Goal: Navigation & Orientation: Find specific page/section

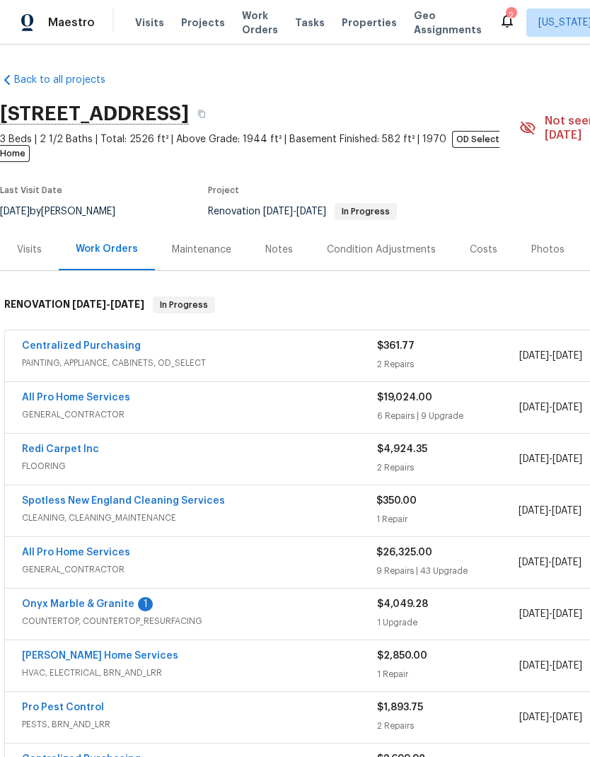
scroll to position [164, 209]
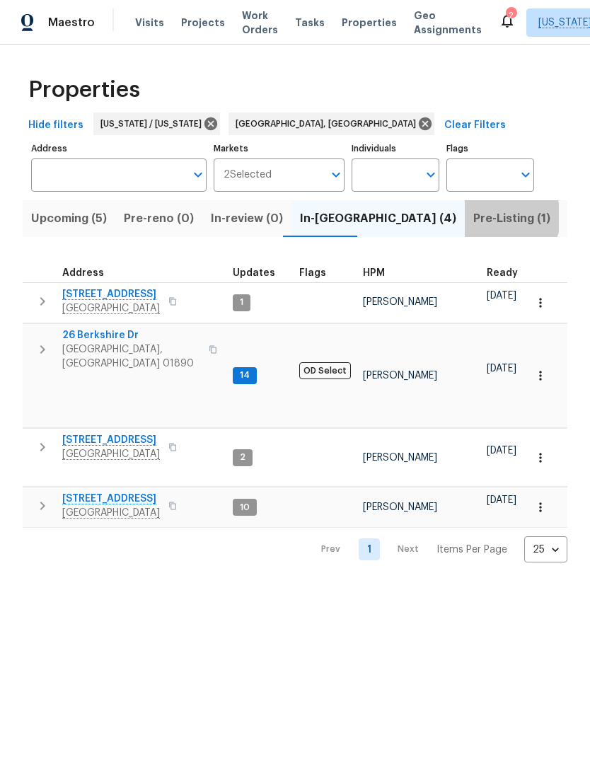
click at [473, 219] on span "Pre-Listing (1)" at bounding box center [511, 219] width 77 height 20
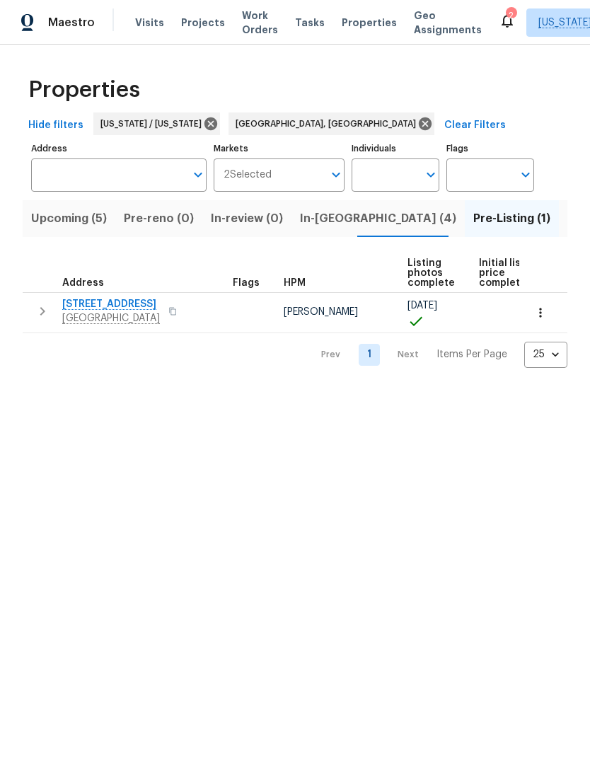
click at [567, 221] on span "Listed (34)" at bounding box center [598, 219] width 62 height 20
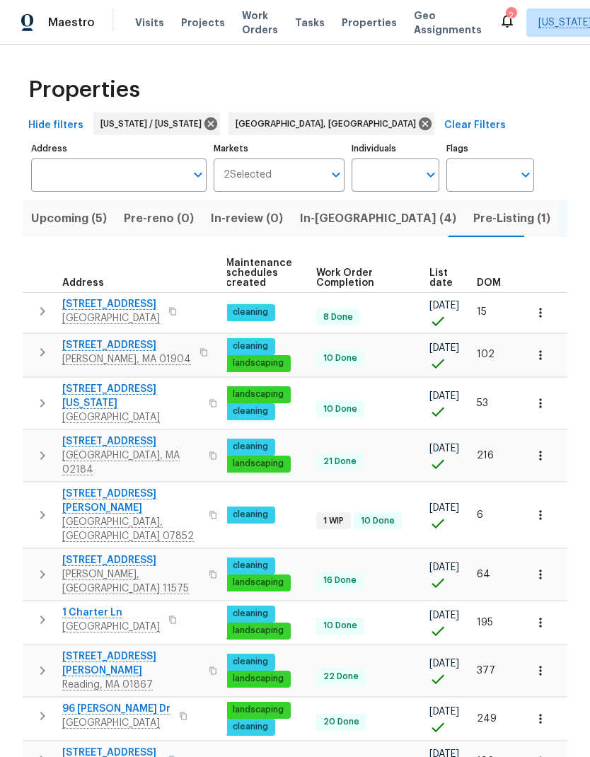
scroll to position [0, 206]
click at [484, 279] on span "DOM" at bounding box center [489, 283] width 24 height 10
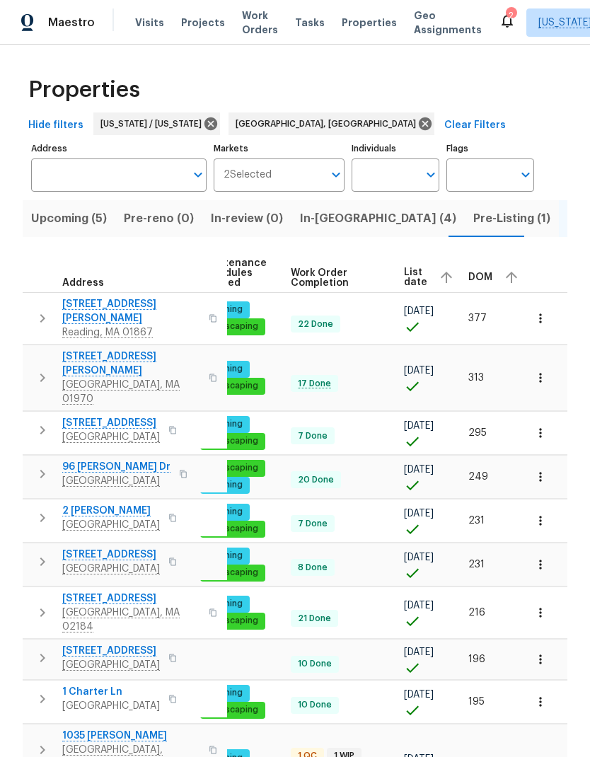
scroll to position [0, 231]
click at [477, 277] on span "DOM" at bounding box center [481, 277] width 24 height 10
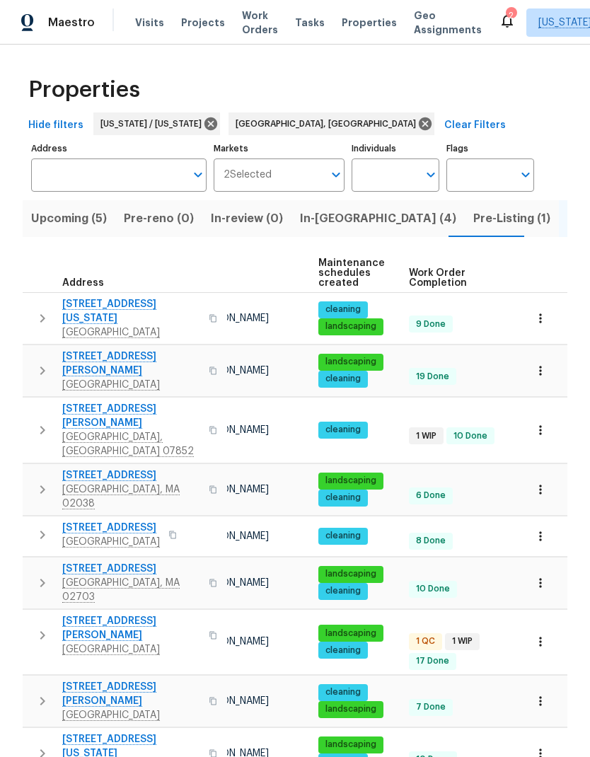
scroll to position [0, 116]
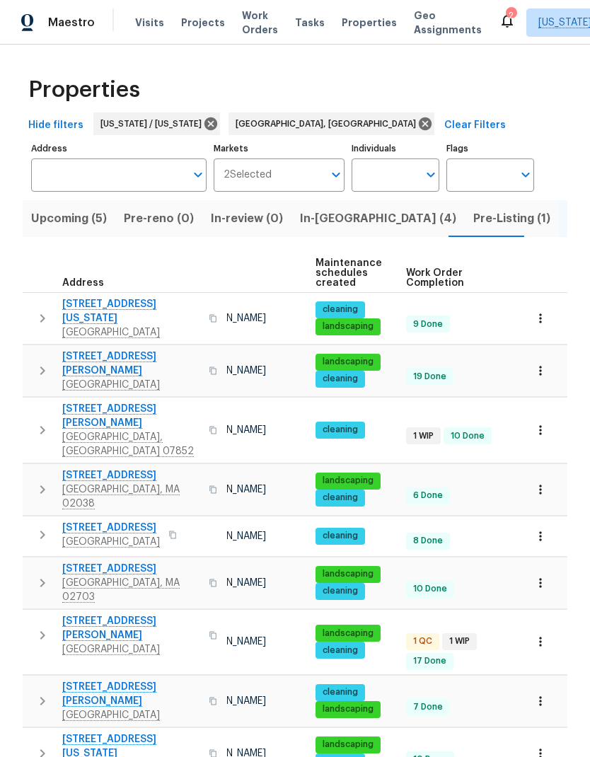
click at [473, 227] on span "Pre-Listing (1)" at bounding box center [511, 219] width 77 height 20
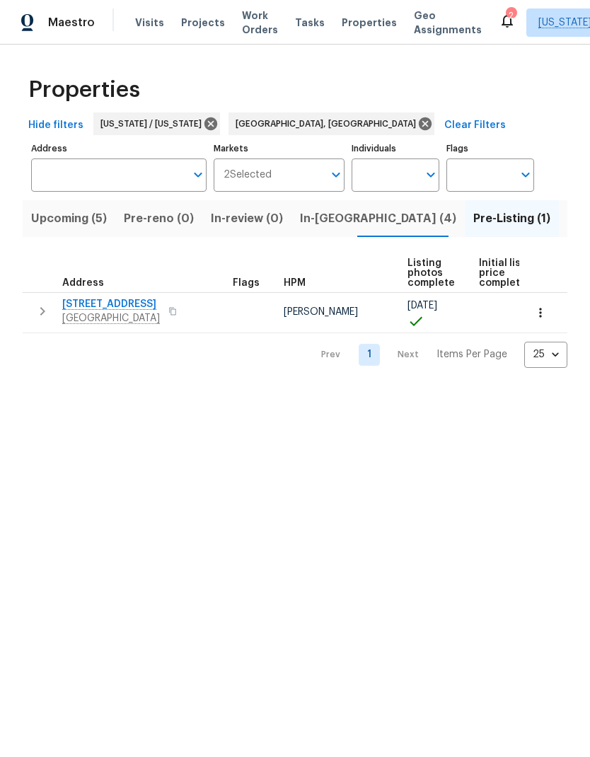
click at [312, 221] on span "In-[GEOGRAPHIC_DATA] (4)" at bounding box center [378, 219] width 156 height 20
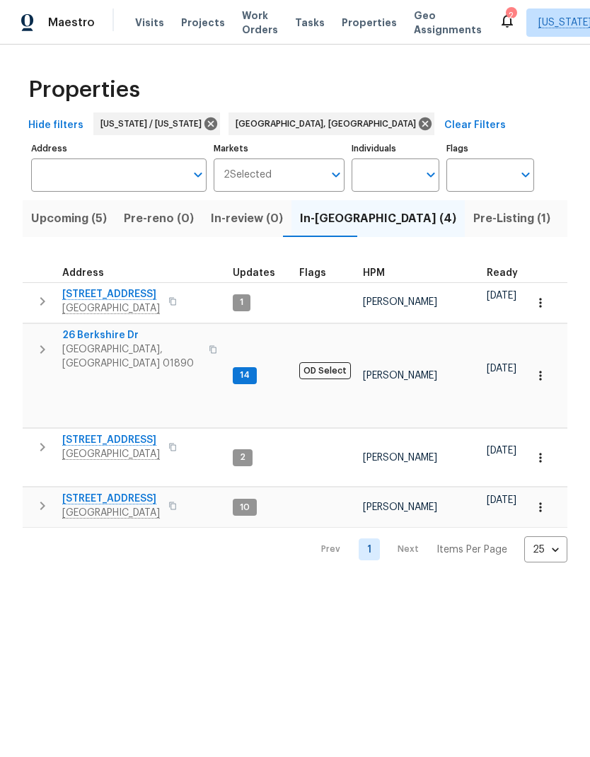
click at [473, 223] on span "Pre-Listing (1)" at bounding box center [511, 219] width 77 height 20
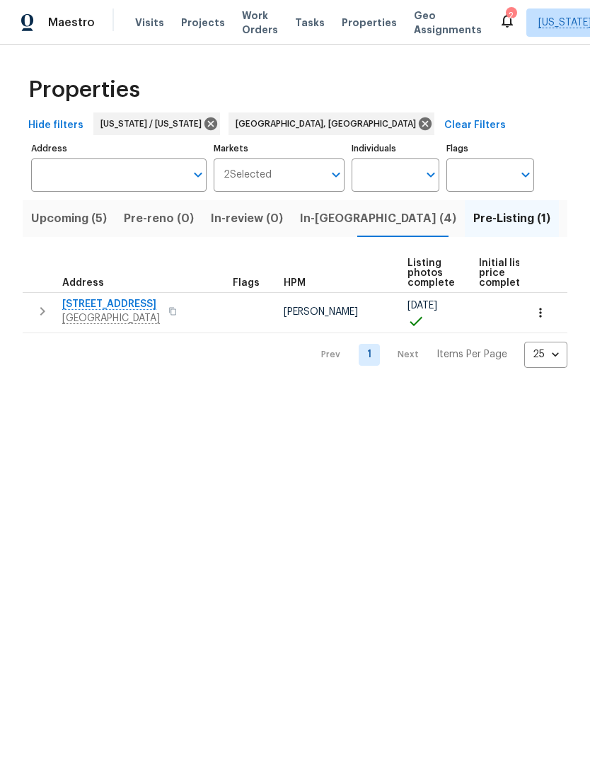
click at [567, 216] on span "Listed (34)" at bounding box center [598, 219] width 62 height 20
